Goal: Use online tool/utility: Utilize a website feature to perform a specific function

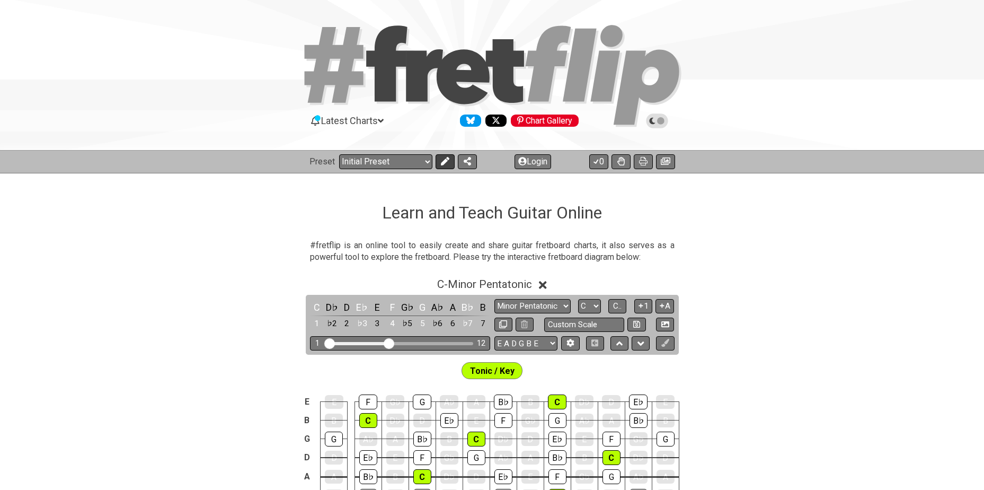
click at [444, 162] on icon at bounding box center [445, 161] width 8 height 8
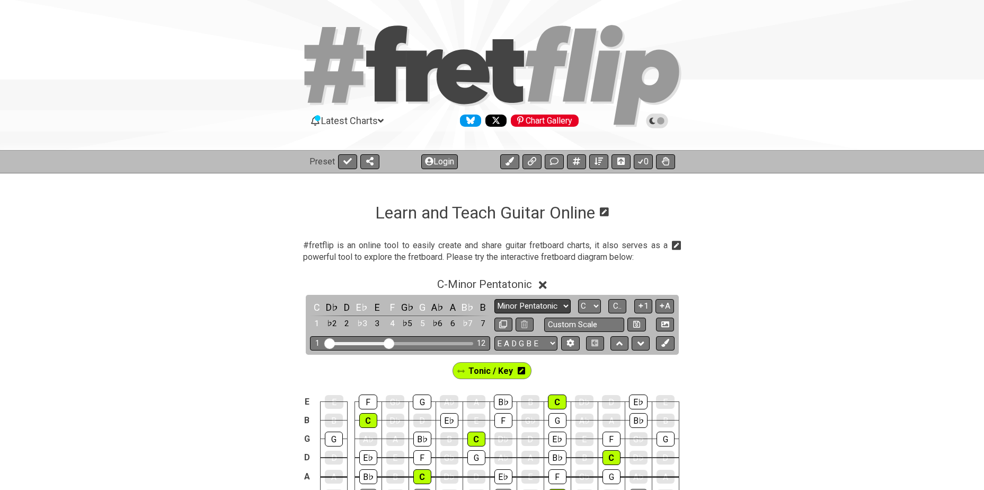
click at [540, 304] on select "Minor Pentatonic Click to edit Minor Pentatonic Major Pentatonic Minor Blues Ma…" at bounding box center [533, 306] width 76 height 14
select select "Minor / Aeolian"
click at [495, 299] on select "Minor Pentatonic Click to edit Minor Pentatonic Major Pentatonic Minor Blues Ma…" at bounding box center [533, 306] width 76 height 14
click at [586, 305] on select "A♭ A A♯ B♭ B C C♯ D♭ D D♯ E♭ E F F♯ G♭ G G♯" at bounding box center [589, 306] width 23 height 14
select select "Db"
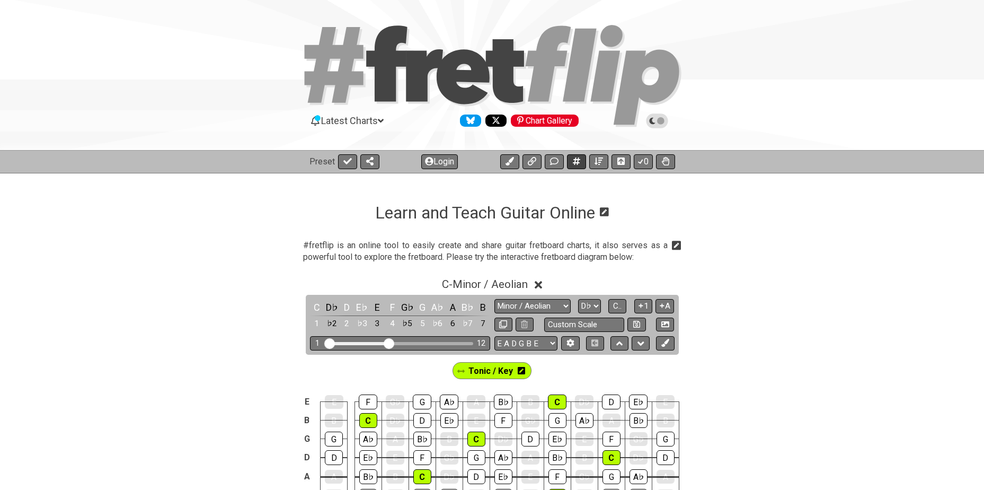
click at [578, 299] on select "A♭ A A♯ B♭ B C C♯ D♭ D D♯ E♭ E F F♯ G♭ G G♯" at bounding box center [589, 306] width 23 height 14
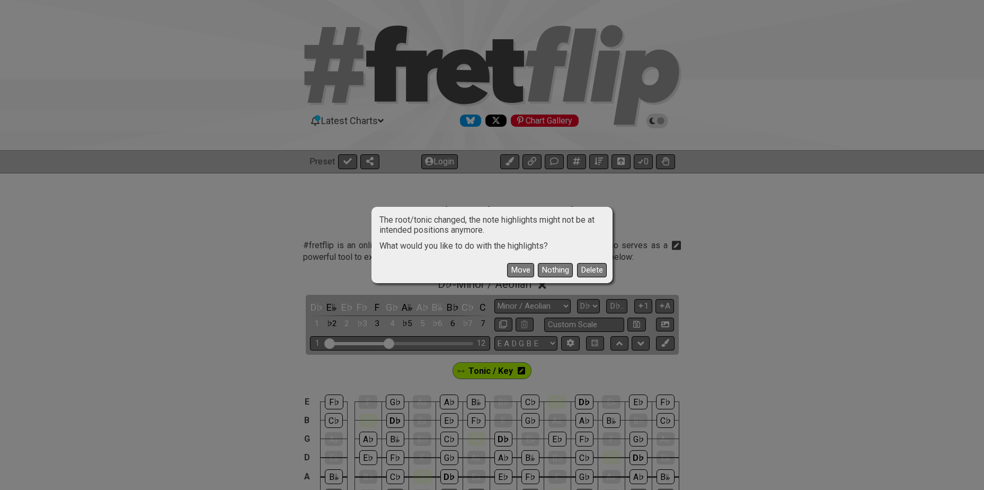
click at [519, 269] on button "Move" at bounding box center [520, 270] width 27 height 14
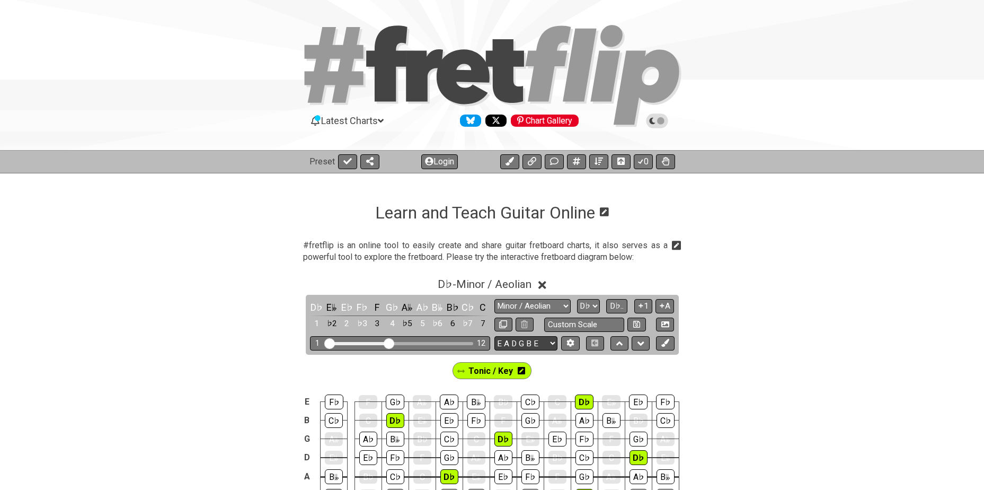
click at [506, 342] on select "E A D G B E E A D G B E E A D G B E B E A D F♯ B A D G C E A D A D G B E E♭ A♭ …" at bounding box center [526, 343] width 63 height 14
select select "A D G C F A D"
click at [495, 336] on select "E A D G B E E A D G B E E A D G B E B E A D F♯ B A D G C E A D A D G B E E♭ A♭ …" at bounding box center [526, 343] width 63 height 14
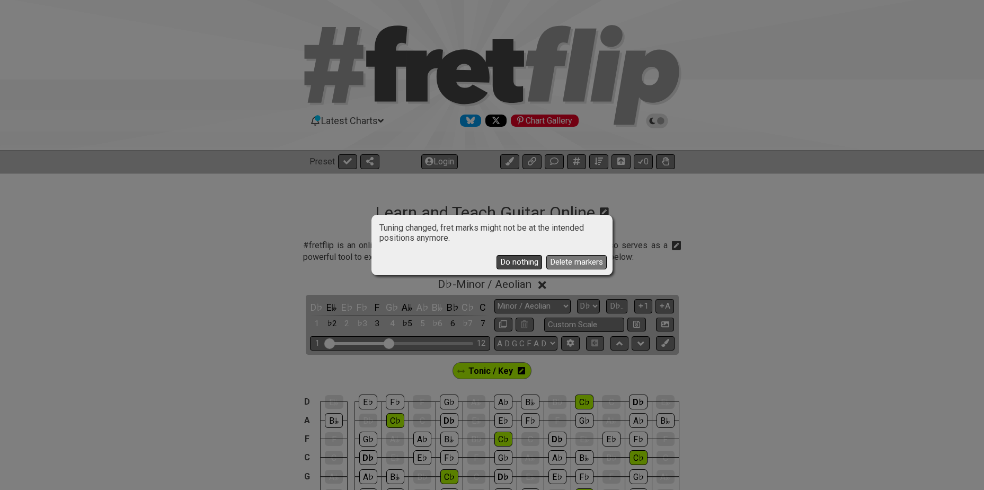
click at [505, 261] on button "Do nothing" at bounding box center [520, 262] width 46 height 14
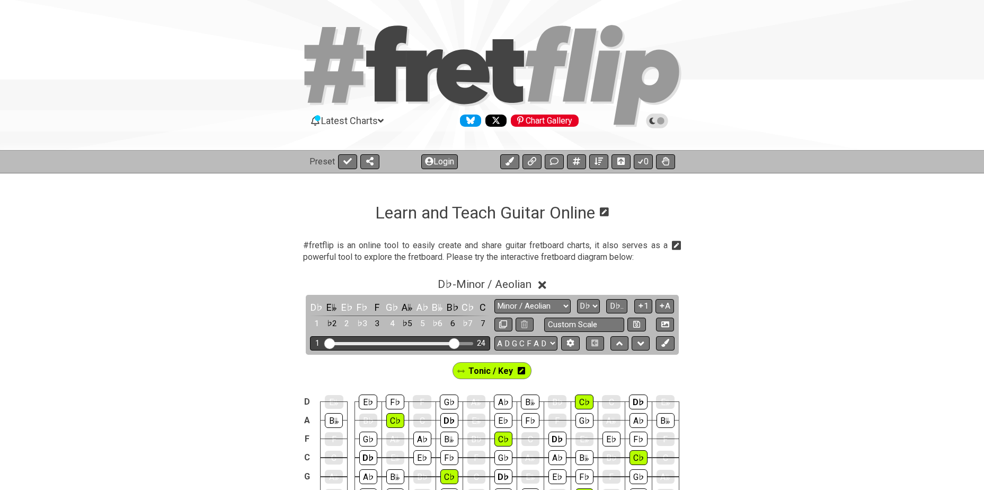
drag, startPoint x: 390, startPoint y: 341, endPoint x: 453, endPoint y: 344, distance: 63.2
click at [453, 342] on input "Visible fret range" at bounding box center [400, 342] width 151 height 0
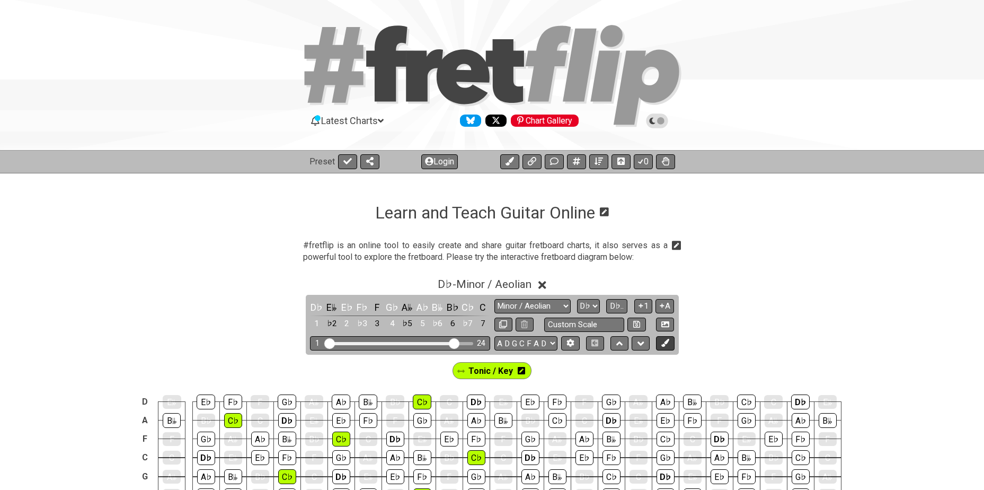
click at [665, 341] on icon at bounding box center [666, 343] width 8 height 8
click at [563, 370] on icon at bounding box center [563, 370] width 7 height 8
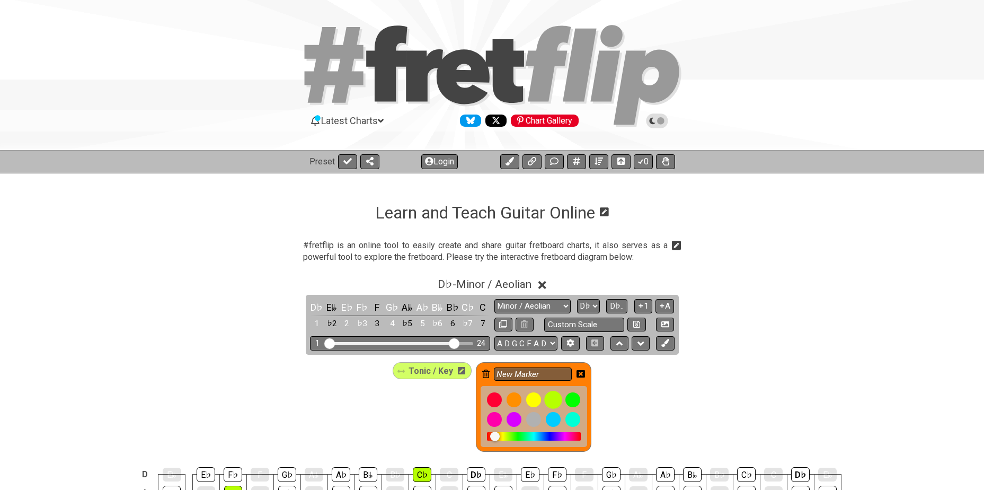
click at [549, 400] on div at bounding box center [553, 400] width 18 height 18
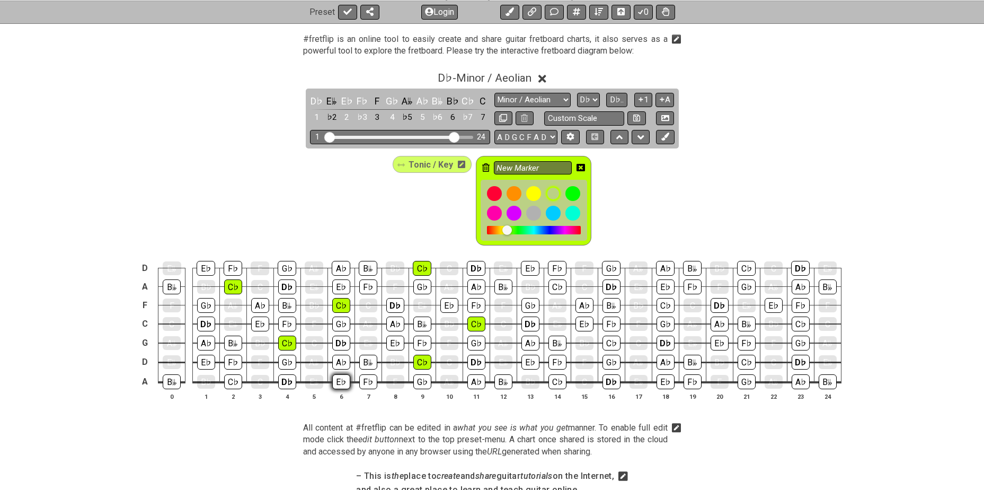
scroll to position [212, 0]
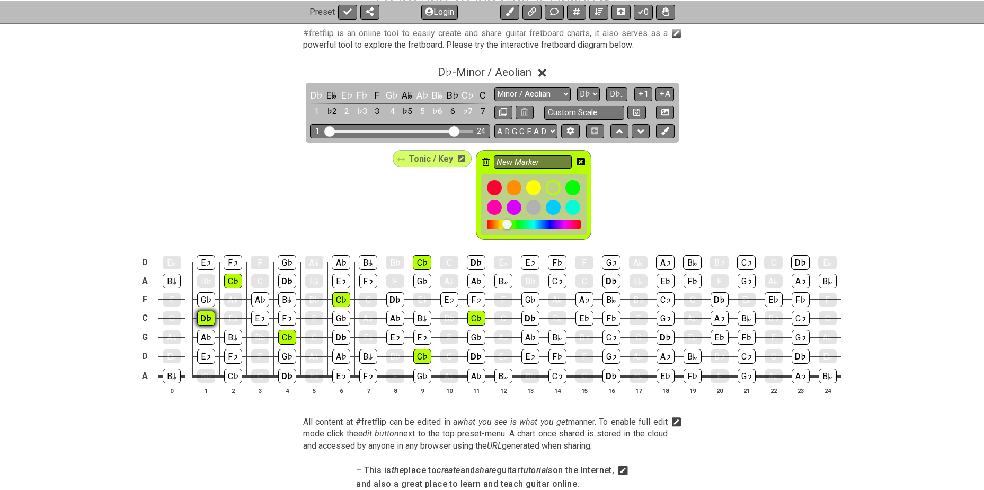
click at [198, 320] on div "D♭" at bounding box center [206, 318] width 18 height 15
click at [283, 278] on div "D♭" at bounding box center [287, 281] width 18 height 15
click at [339, 339] on div "D♭" at bounding box center [341, 337] width 18 height 15
click at [287, 376] on div "D♭" at bounding box center [287, 375] width 18 height 15
click at [392, 300] on div "D♭" at bounding box center [395, 299] width 18 height 15
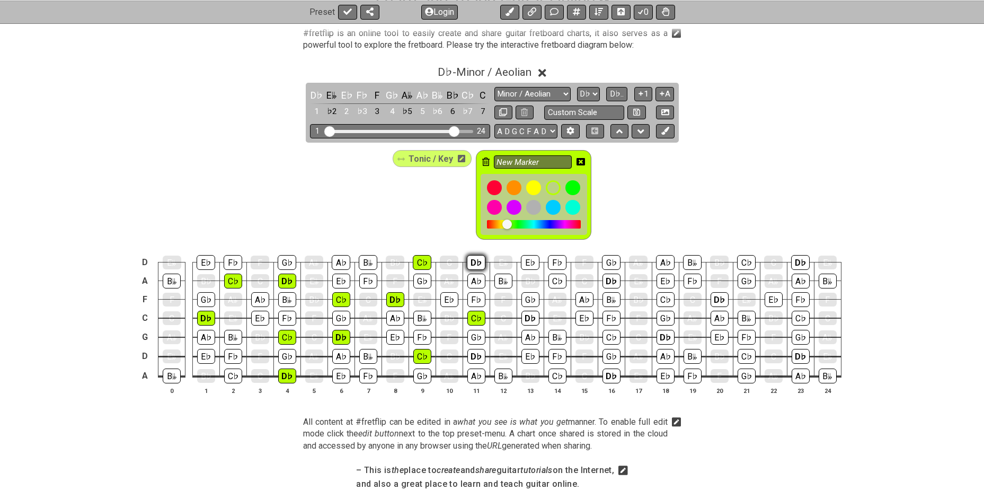
click at [474, 265] on div "D♭" at bounding box center [476, 262] width 19 height 15
click at [477, 358] on div "D♭" at bounding box center [477, 356] width 18 height 15
click at [525, 317] on div "D♭" at bounding box center [531, 318] width 18 height 15
click at [610, 374] on div "D♭" at bounding box center [612, 375] width 18 height 15
click at [607, 281] on div "D♭" at bounding box center [612, 281] width 18 height 15
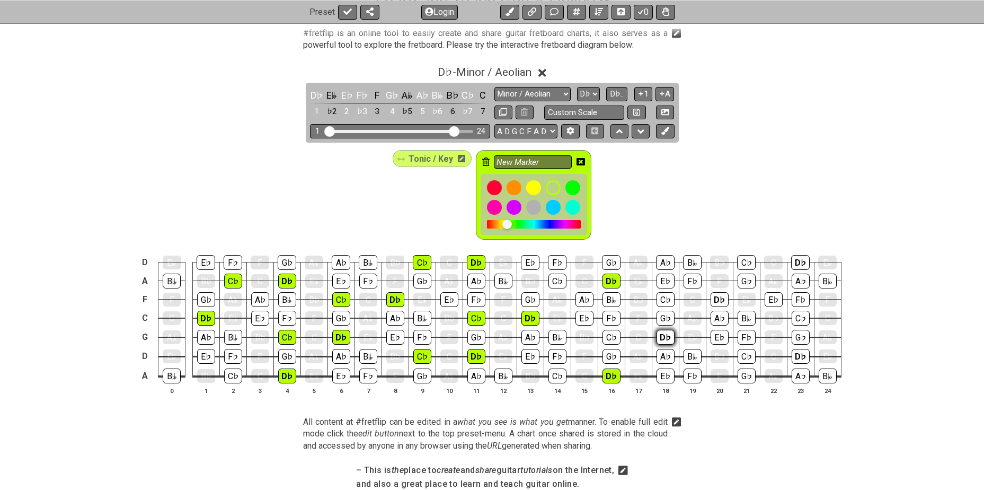
click at [665, 338] on div "D♭" at bounding box center [666, 337] width 18 height 15
click at [715, 298] on div "D♭" at bounding box center [720, 299] width 18 height 15
click at [800, 357] on div "D♭" at bounding box center [801, 356] width 18 height 15
click at [796, 261] on div "D♭" at bounding box center [800, 262] width 19 height 15
click at [437, 192] on div "Tonic / Key New Marker" at bounding box center [493, 195] width 204 height 94
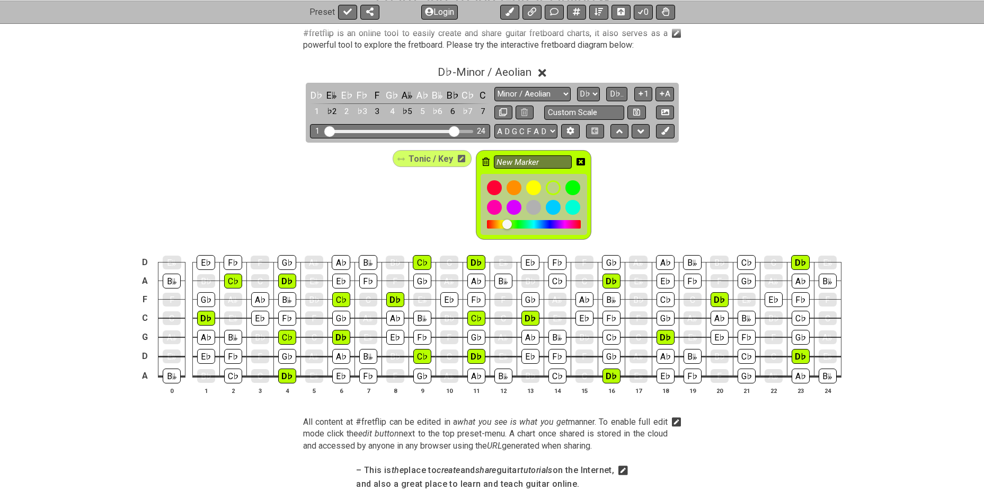
click at [583, 163] on icon at bounding box center [581, 161] width 8 height 7
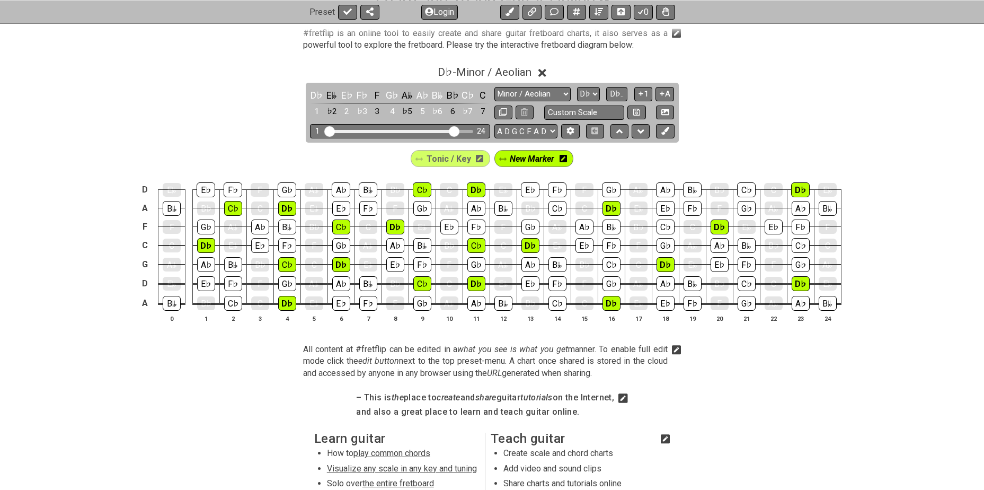
click at [480, 160] on icon at bounding box center [479, 158] width 7 height 7
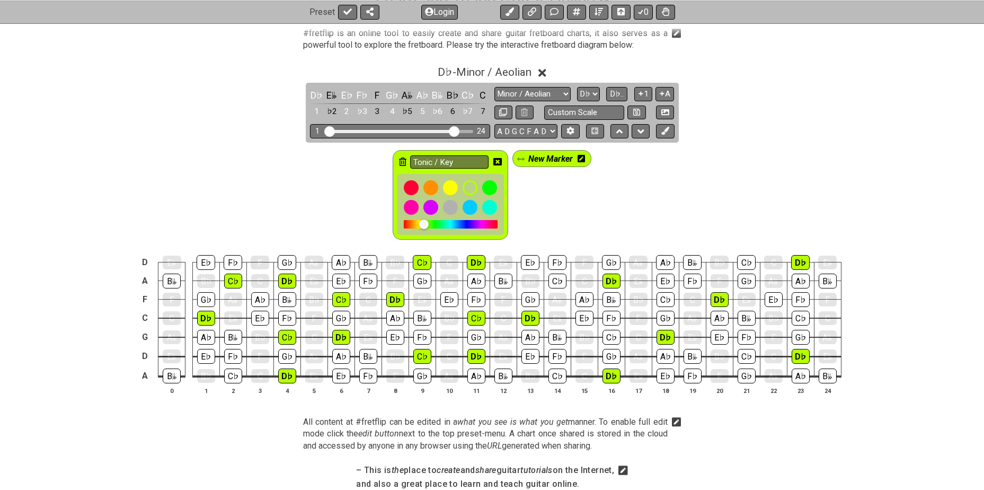
click at [404, 160] on icon at bounding box center [402, 161] width 7 height 8
